Goal: Information Seeking & Learning: Learn about a topic

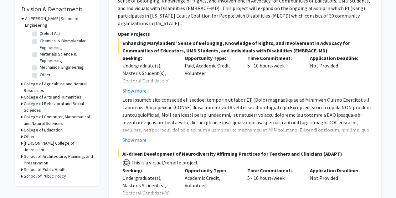
scroll to position [188, 0]
click at [49, 80] on h3 "College of Agriculture and Natural Resources" at bounding box center [59, 86] width 70 height 13
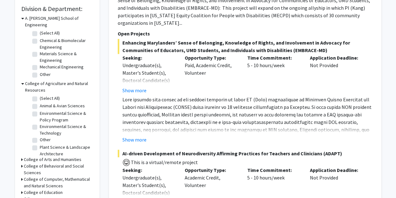
click at [40, 95] on label "(Select All)" at bounding box center [50, 98] width 20 height 7
click at [40, 95] on input "(Select All)" at bounding box center [42, 97] width 4 height 4
checkbox input "true"
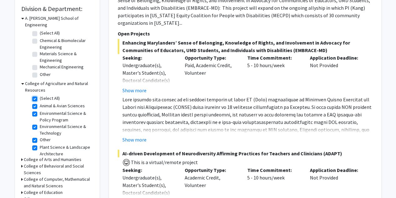
checkbox input "true"
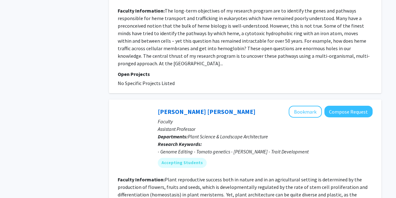
scroll to position [1033, 0]
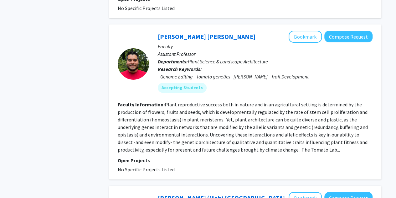
click at [274, 143] on fg-read-more "Plant reproductive success both in nature and in an agricultural setting is det…" at bounding box center [243, 126] width 250 height 51
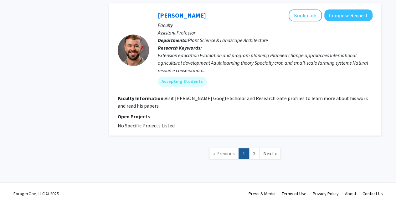
scroll to position [1439, 0]
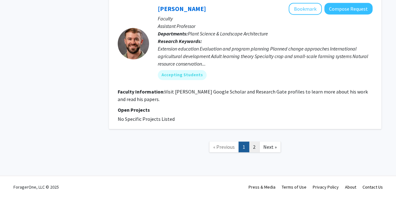
click at [253, 147] on link "2" at bounding box center [254, 146] width 11 height 11
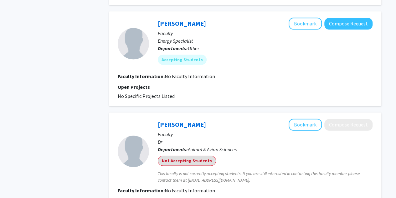
scroll to position [446, 0]
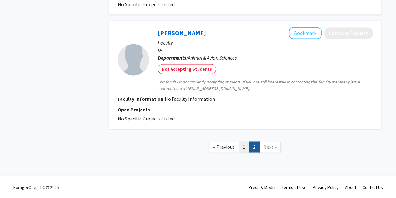
click at [241, 148] on link "1" at bounding box center [244, 146] width 11 height 11
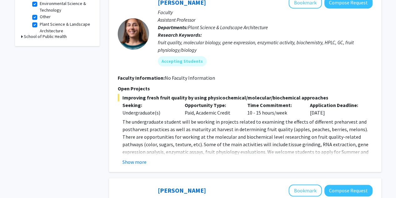
scroll to position [251, 0]
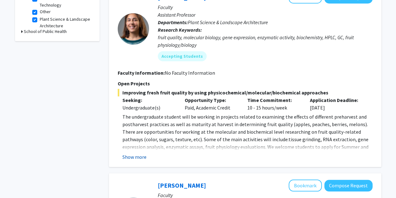
click at [141, 156] on button "Show more" at bounding box center [134, 157] width 24 height 8
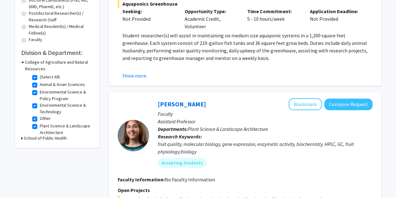
scroll to position [157, 0]
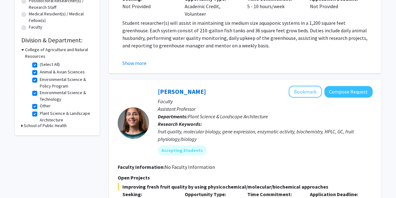
click at [22, 123] on icon at bounding box center [22, 125] width 2 height 7
click at [22, 123] on icon at bounding box center [22, 125] width 3 height 7
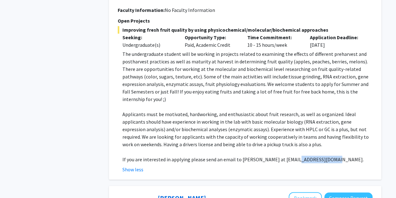
drag, startPoint x: 292, startPoint y: 152, endPoint x: 328, endPoint y: 153, distance: 35.4
click at [328, 156] on span "If you are interested in applying please send an email to [PERSON_NAME] at [EMA…" at bounding box center [242, 159] width 241 height 6
copy span "[EMAIL_ADDRESS][DOMAIN_NAME]"
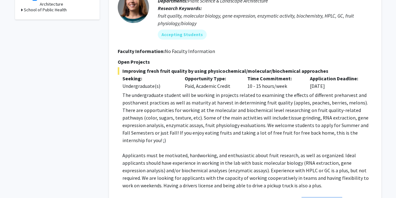
scroll to position [282, 0]
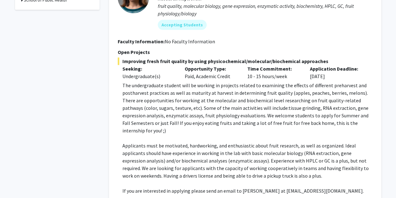
click at [193, 117] on span "The undergraduate student will be working in projects related to examining the …" at bounding box center [245, 107] width 246 height 51
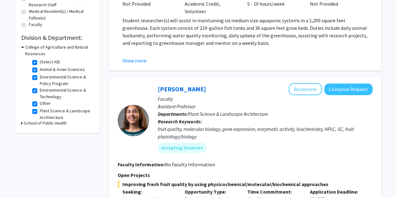
scroll to position [94, 0]
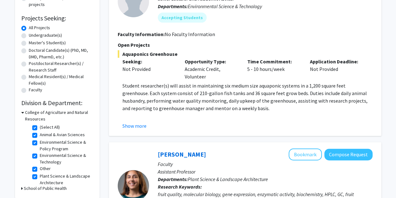
click at [40, 126] on label "(Select All)" at bounding box center [50, 127] width 20 height 7
click at [40, 126] on input "(Select All)" at bounding box center [42, 126] width 4 height 4
checkbox input "false"
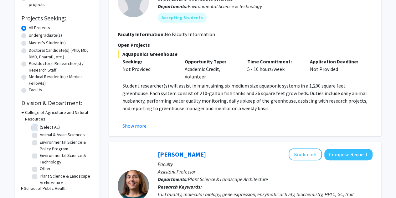
checkbox input "false"
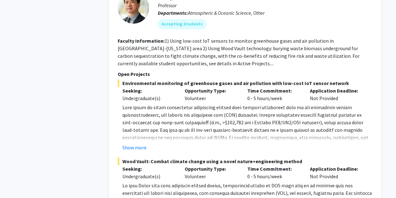
scroll to position [1597, 0]
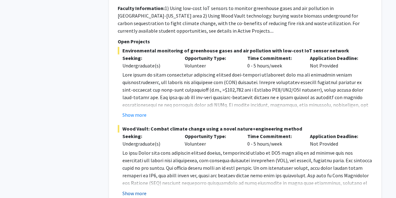
click at [129, 189] on button "Show more" at bounding box center [134, 193] width 24 height 8
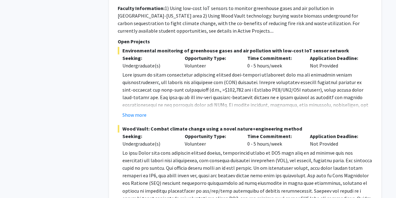
click at [144, 104] on fg-project-list "Environmental monitoring of greenhouse gases and air pollution with low-cost Io…" at bounding box center [245, 189] width 255 height 285
click at [146, 111] on button "Show more" at bounding box center [134, 115] width 24 height 8
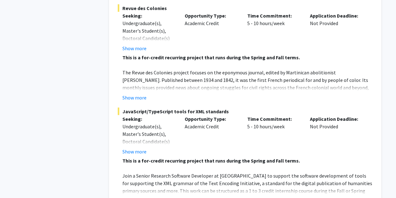
scroll to position [3150, 0]
